Goal: Task Accomplishment & Management: Use online tool/utility

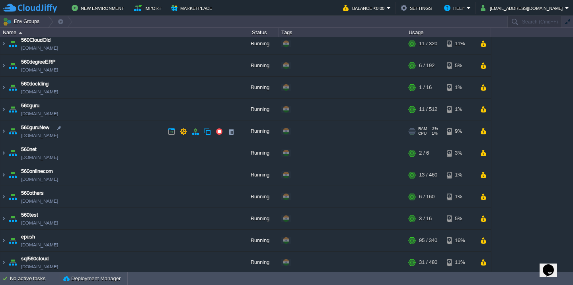
scroll to position [43, 0]
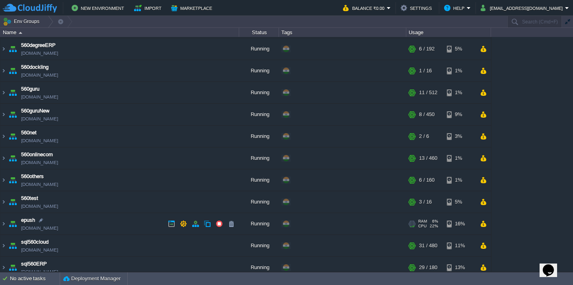
click at [142, 230] on td "epush [DOMAIN_NAME]" at bounding box center [119, 224] width 239 height 22
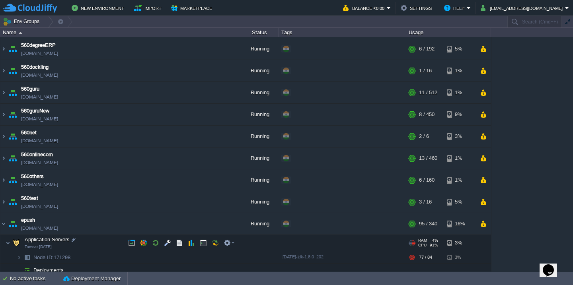
scroll to position [105, 0]
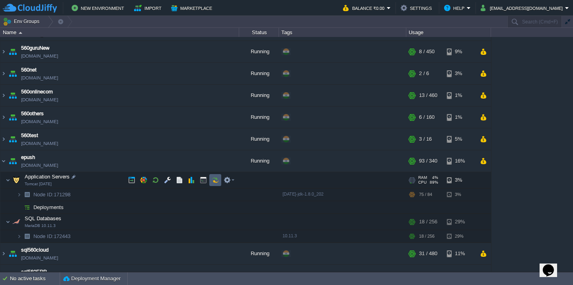
click at [212, 183] on button "button" at bounding box center [215, 180] width 7 height 7
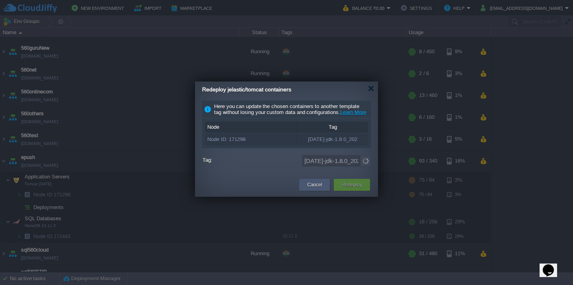
click at [308, 189] on button "Cancel" at bounding box center [314, 185] width 15 height 8
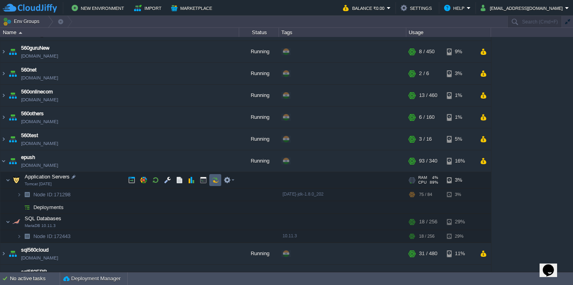
click at [220, 177] on td at bounding box center [215, 180] width 12 height 12
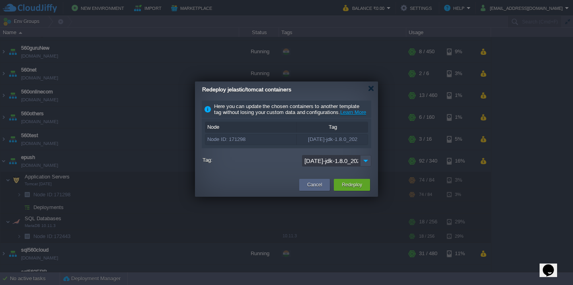
click at [343, 189] on button "Redeploy" at bounding box center [352, 185] width 20 height 8
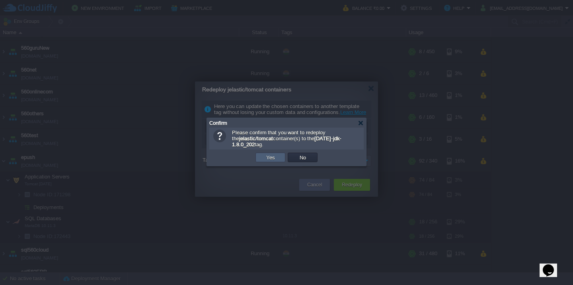
click at [268, 160] on button "Yes" at bounding box center [271, 157] width 14 height 7
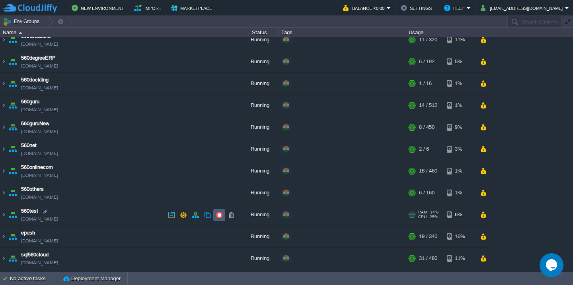
scroll to position [30, 0]
click at [129, 236] on td "epush [DOMAIN_NAME]" at bounding box center [119, 237] width 239 height 22
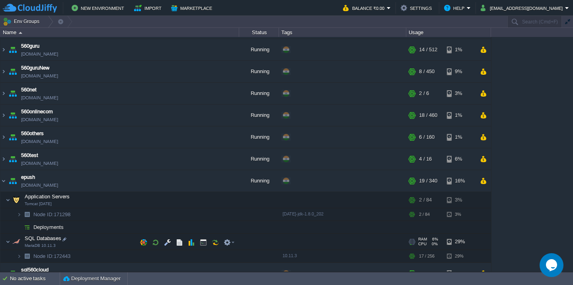
scroll to position [86, 0]
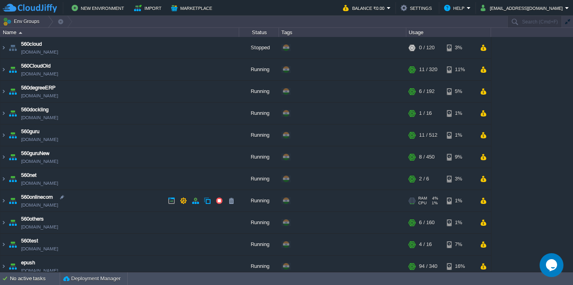
scroll to position [49, 0]
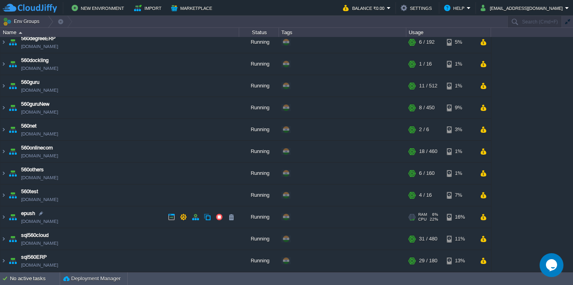
click at [116, 214] on td "epush [DOMAIN_NAME]" at bounding box center [119, 217] width 239 height 22
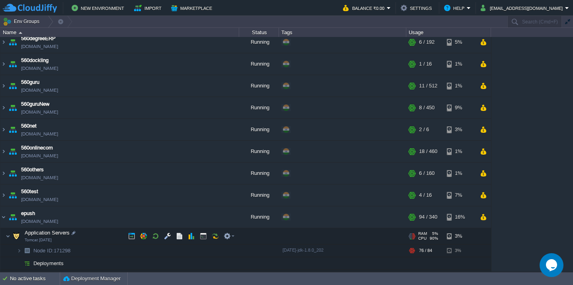
scroll to position [101, 0]
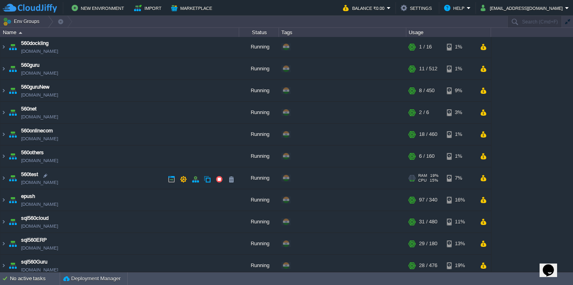
scroll to position [80, 0]
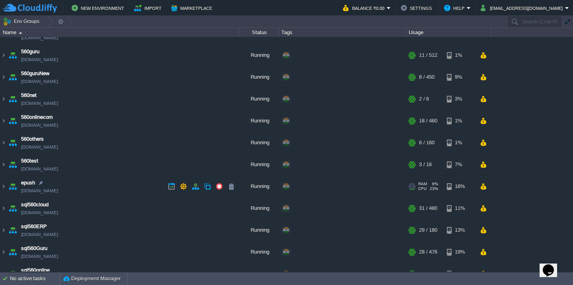
click at [78, 187] on td "epush [DOMAIN_NAME]" at bounding box center [119, 187] width 239 height 22
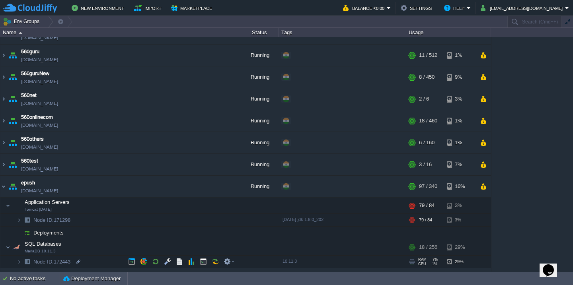
scroll to position [134, 0]
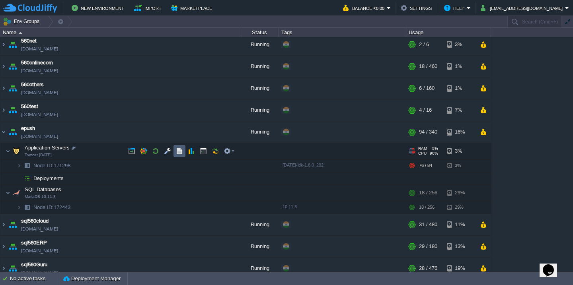
click at [176, 151] on button "button" at bounding box center [179, 151] width 7 height 7
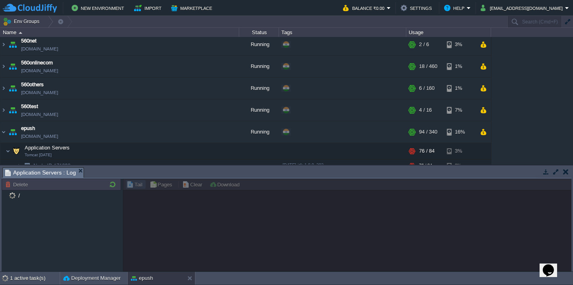
click at [555, 173] on button "button" at bounding box center [555, 171] width 7 height 7
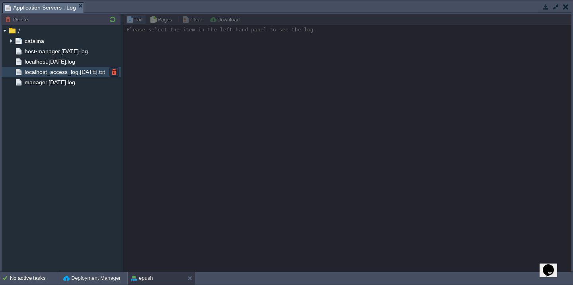
click at [62, 73] on span "localhost_access_log.[DATE].txt" at bounding box center [64, 71] width 83 height 7
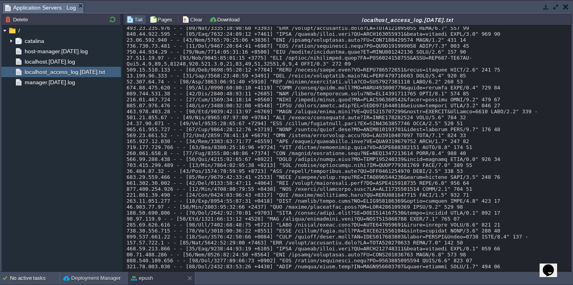
scroll to position [0, 0]
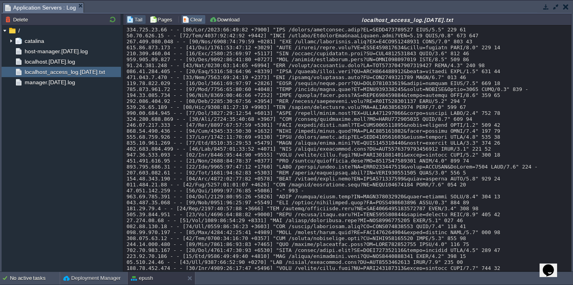
click at [190, 20] on button "Clear" at bounding box center [193, 19] width 22 height 7
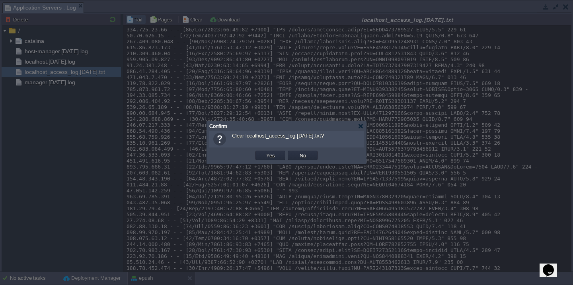
click at [264, 152] on button "Yes" at bounding box center [271, 155] width 14 height 7
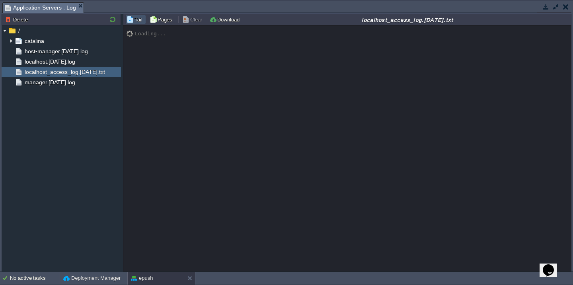
click at [554, 6] on button "button" at bounding box center [555, 6] width 7 height 7
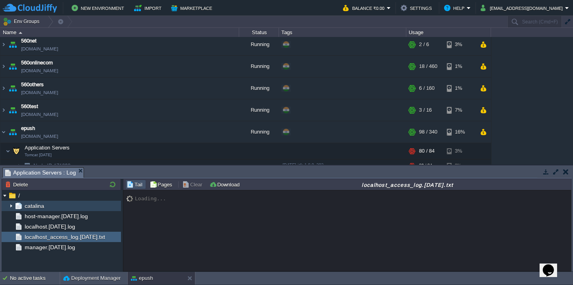
click at [8, 205] on img at bounding box center [11, 206] width 6 height 10
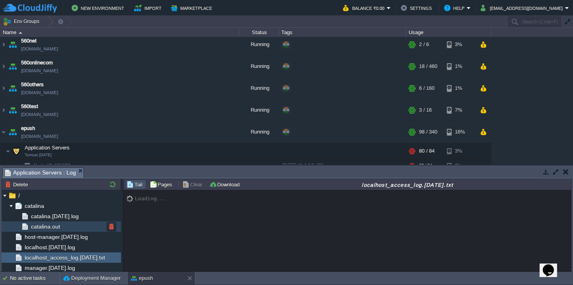
click at [42, 226] on span "catalina.out" at bounding box center [45, 226] width 32 height 7
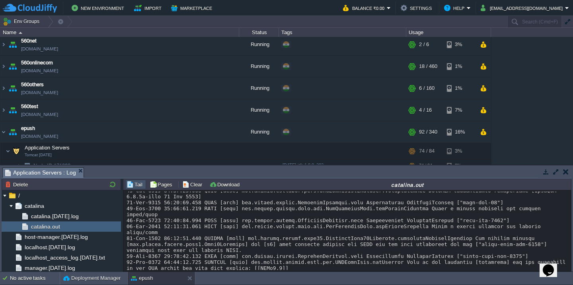
scroll to position [839, 0]
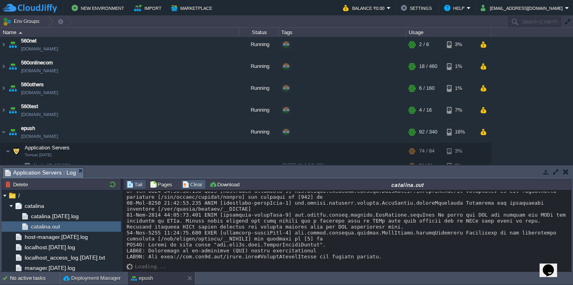
click at [188, 183] on button "Clear" at bounding box center [193, 184] width 22 height 7
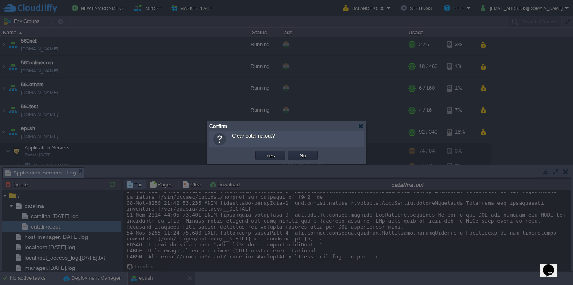
click at [264, 152] on button "Yes" at bounding box center [271, 155] width 14 height 7
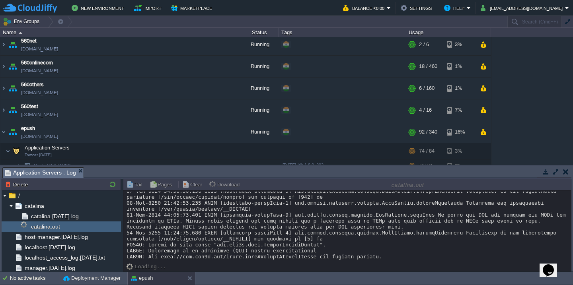
scroll to position [0, 0]
